Goal: Find specific page/section: Find specific page/section

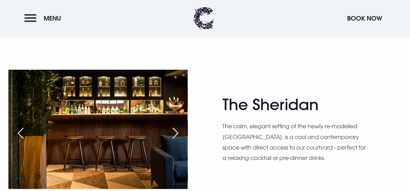
scroll to position [665, 0]
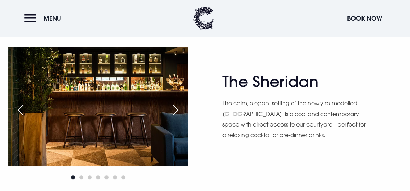
click at [179, 108] on div "Next slide" at bounding box center [174, 110] width 17 height 15
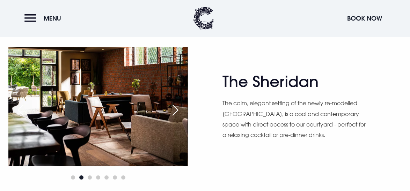
click at [179, 108] on div "Next slide" at bounding box center [174, 110] width 17 height 15
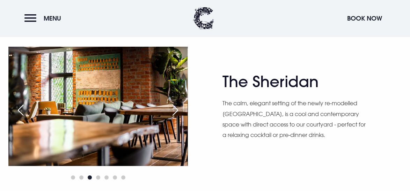
click at [179, 108] on div "Next slide" at bounding box center [174, 110] width 17 height 15
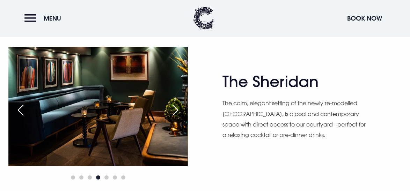
click at [179, 108] on div "Next slide" at bounding box center [174, 110] width 17 height 15
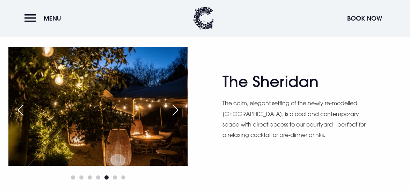
click at [178, 108] on div "Next slide" at bounding box center [174, 110] width 17 height 15
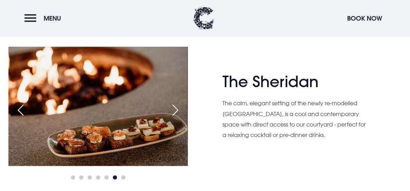
click at [178, 108] on div "Next slide" at bounding box center [174, 110] width 17 height 15
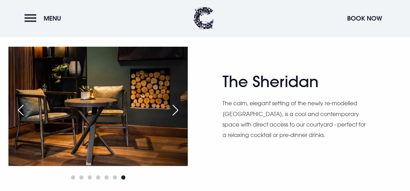
click at [178, 108] on div "Next slide" at bounding box center [174, 110] width 17 height 15
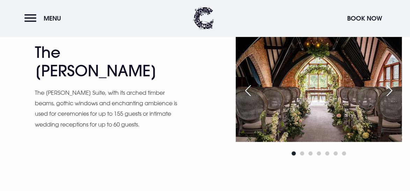
scroll to position [835, 0]
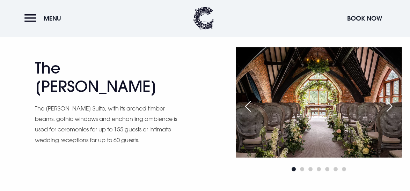
click at [390, 103] on div "Next slide" at bounding box center [388, 106] width 17 height 15
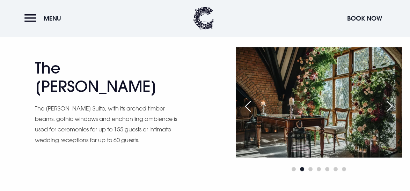
click at [390, 103] on div "Next slide" at bounding box center [388, 106] width 17 height 15
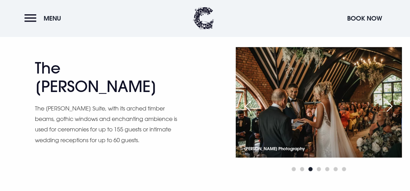
click at [390, 103] on div "Next slide" at bounding box center [388, 106] width 17 height 15
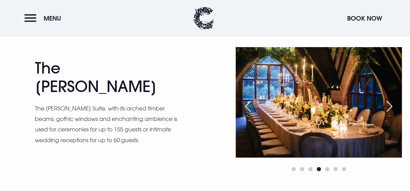
click at [390, 103] on div "Next slide" at bounding box center [388, 106] width 17 height 15
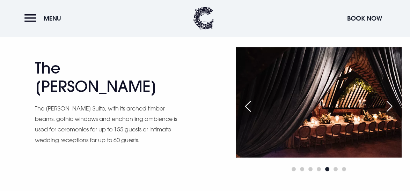
click at [390, 103] on div "Next slide" at bounding box center [388, 106] width 17 height 15
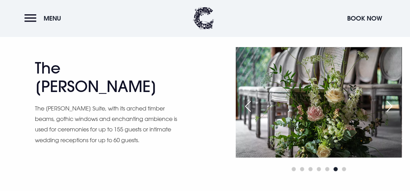
click at [390, 103] on div "Next slide" at bounding box center [388, 106] width 17 height 15
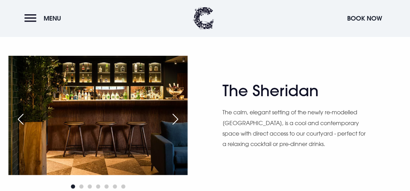
scroll to position [230, 0]
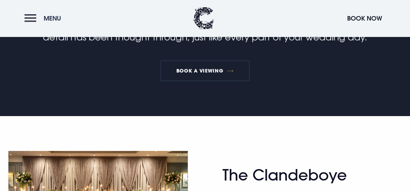
click at [33, 16] on button "Menu" at bounding box center [44, 18] width 40 height 15
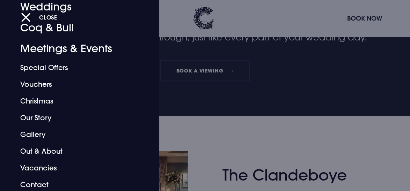
scroll to position [69, 0]
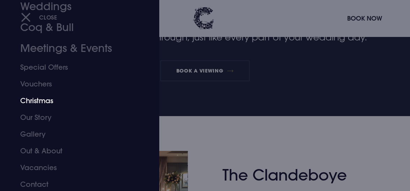
click at [40, 97] on link "Christmas" at bounding box center [74, 100] width 109 height 17
